Goal: Information Seeking & Learning: Learn about a topic

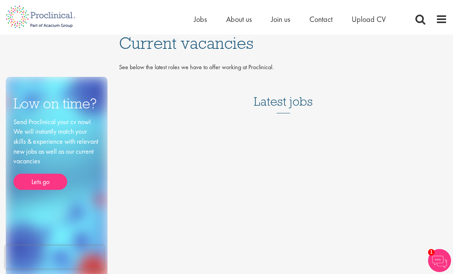
click at [280, 104] on h3 "Latest jobs" at bounding box center [283, 95] width 59 height 38
click at [205, 19] on span "Jobs" at bounding box center [200, 19] width 13 height 10
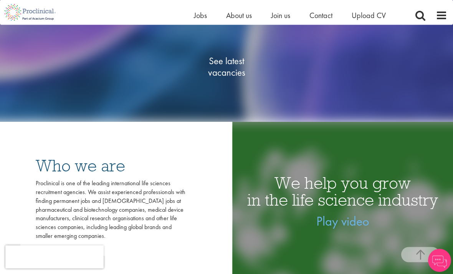
scroll to position [134, 0]
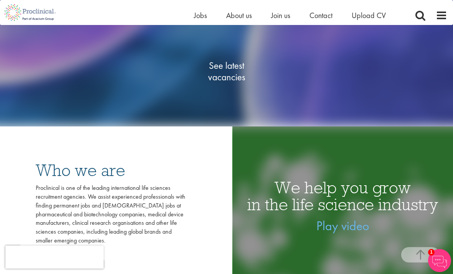
click at [236, 83] on span "See latest vacancies" at bounding box center [226, 71] width 77 height 23
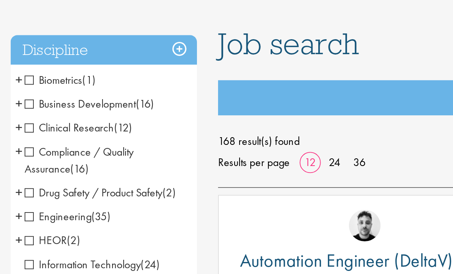
click at [16, 142] on span "Clinical Research" at bounding box center [37, 146] width 49 height 8
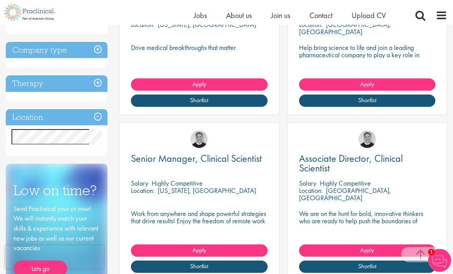
scroll to position [216, 0]
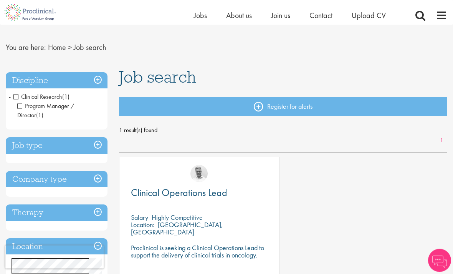
scroll to position [14, 0]
click at [17, 98] on span "Clinical Research" at bounding box center [37, 97] width 49 height 8
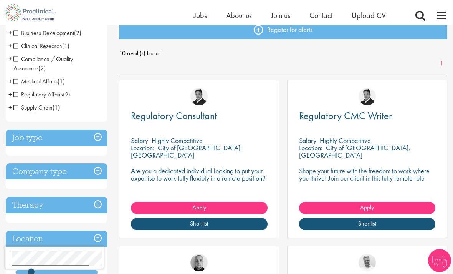
scroll to position [102, 0]
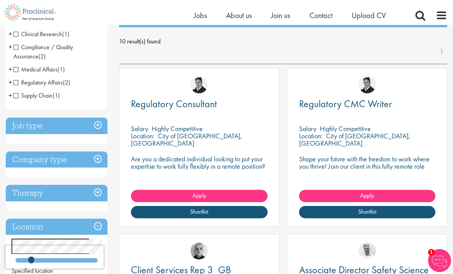
click at [99, 125] on h3 "Job type" at bounding box center [57, 125] width 102 height 17
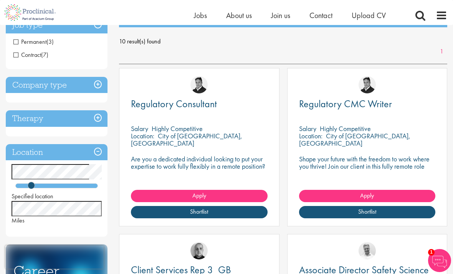
click at [99, 118] on h3 "Therapy" at bounding box center [57, 118] width 102 height 17
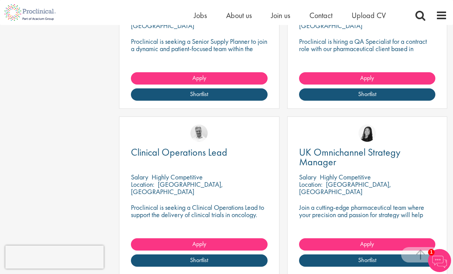
scroll to position [715, 0]
